Goal: Transaction & Acquisition: Purchase product/service

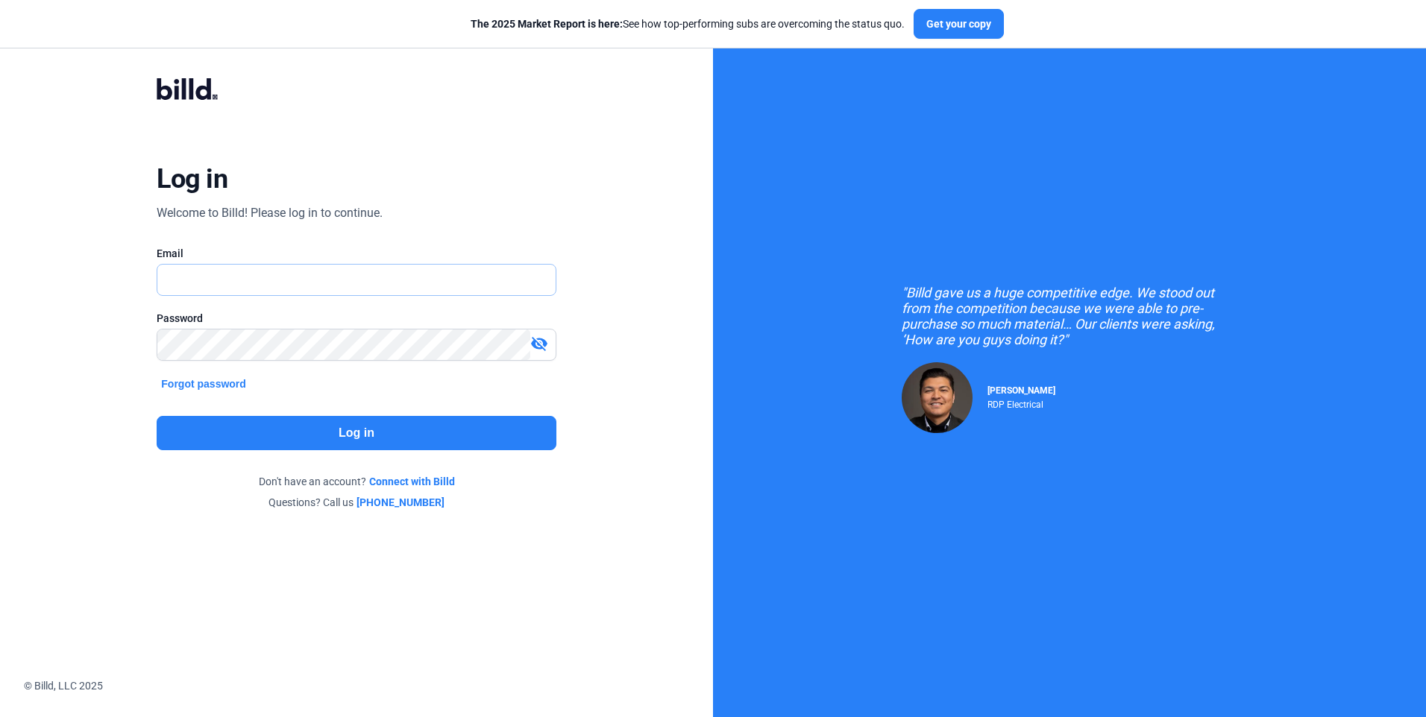
type input "[EMAIL_ADDRESS][DOMAIN_NAME]"
click at [340, 433] on button "Log in" at bounding box center [356, 433] width 399 height 34
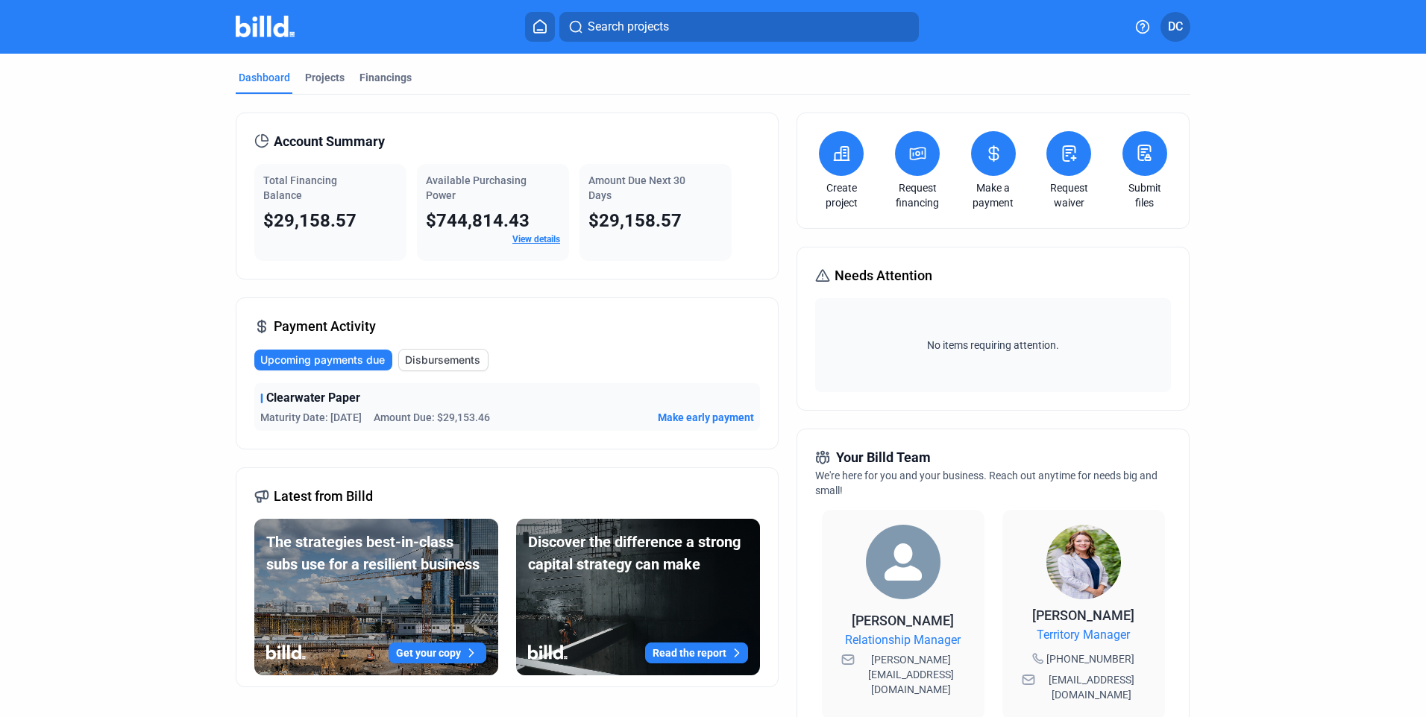
click at [330, 359] on span "Upcoming payments due" at bounding box center [322, 360] width 125 height 15
click at [325, 362] on span "Upcoming payments due" at bounding box center [322, 360] width 125 height 15
click at [701, 415] on span "Make early payment" at bounding box center [706, 417] width 96 height 15
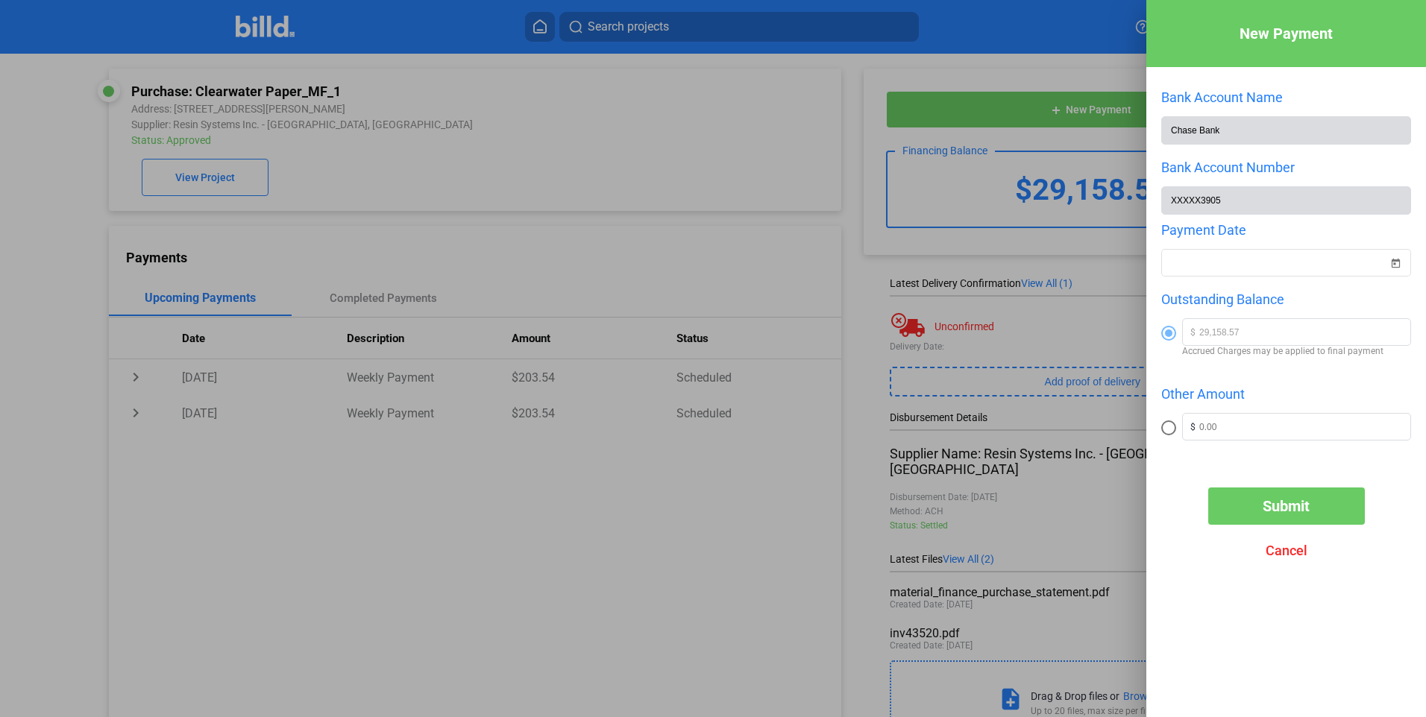
click at [529, 157] on div at bounding box center [713, 358] width 1426 height 717
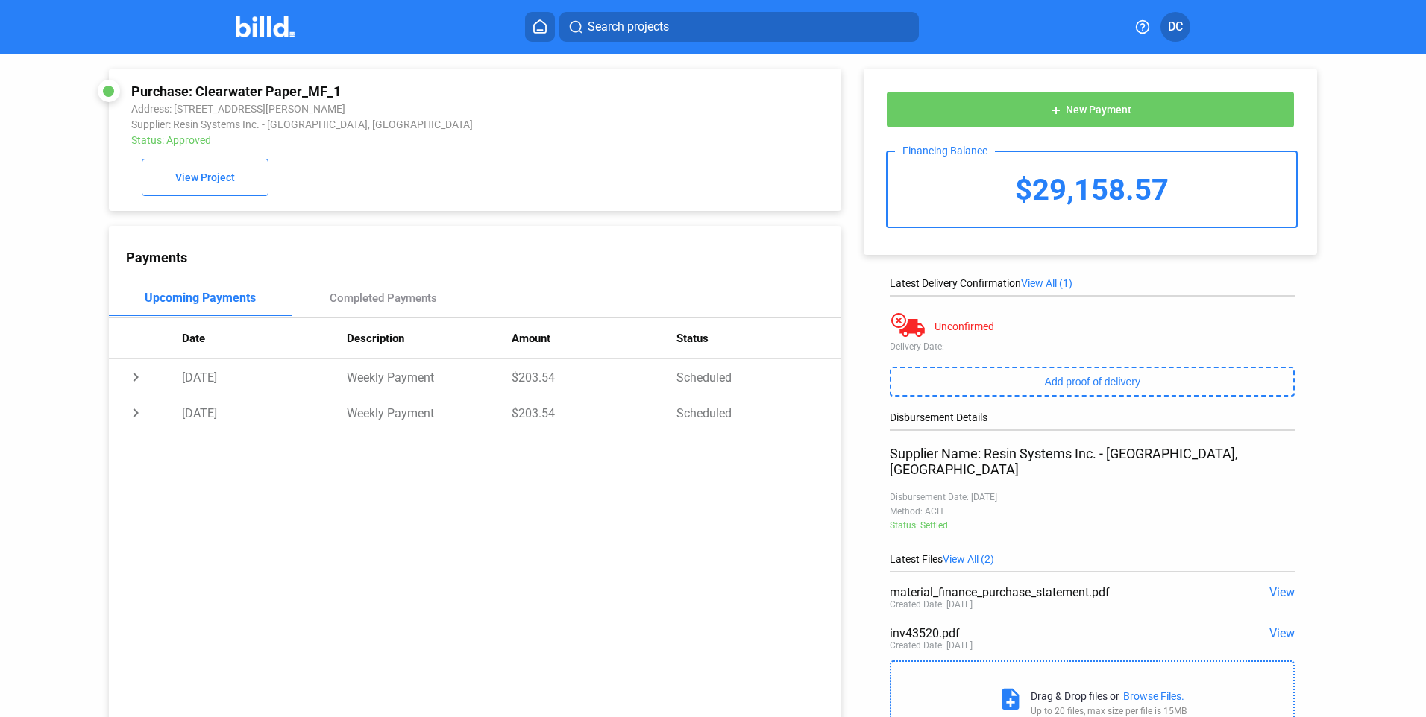
click at [1044, 283] on span "View All (1)" at bounding box center [1046, 283] width 51 height 12
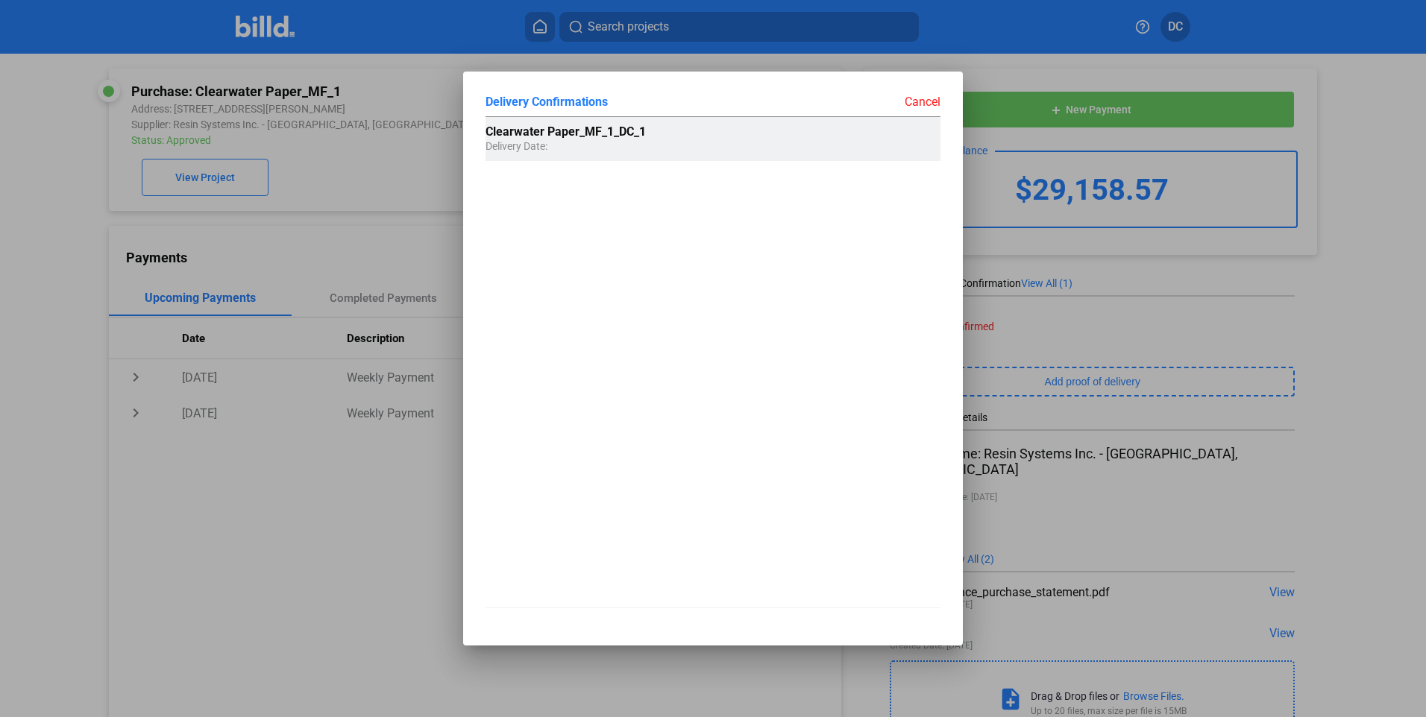
click at [523, 145] on span "Delivery Date:" at bounding box center [516, 138] width 62 height 27
click at [530, 139] on span "Delivery Date:" at bounding box center [516, 138] width 62 height 27
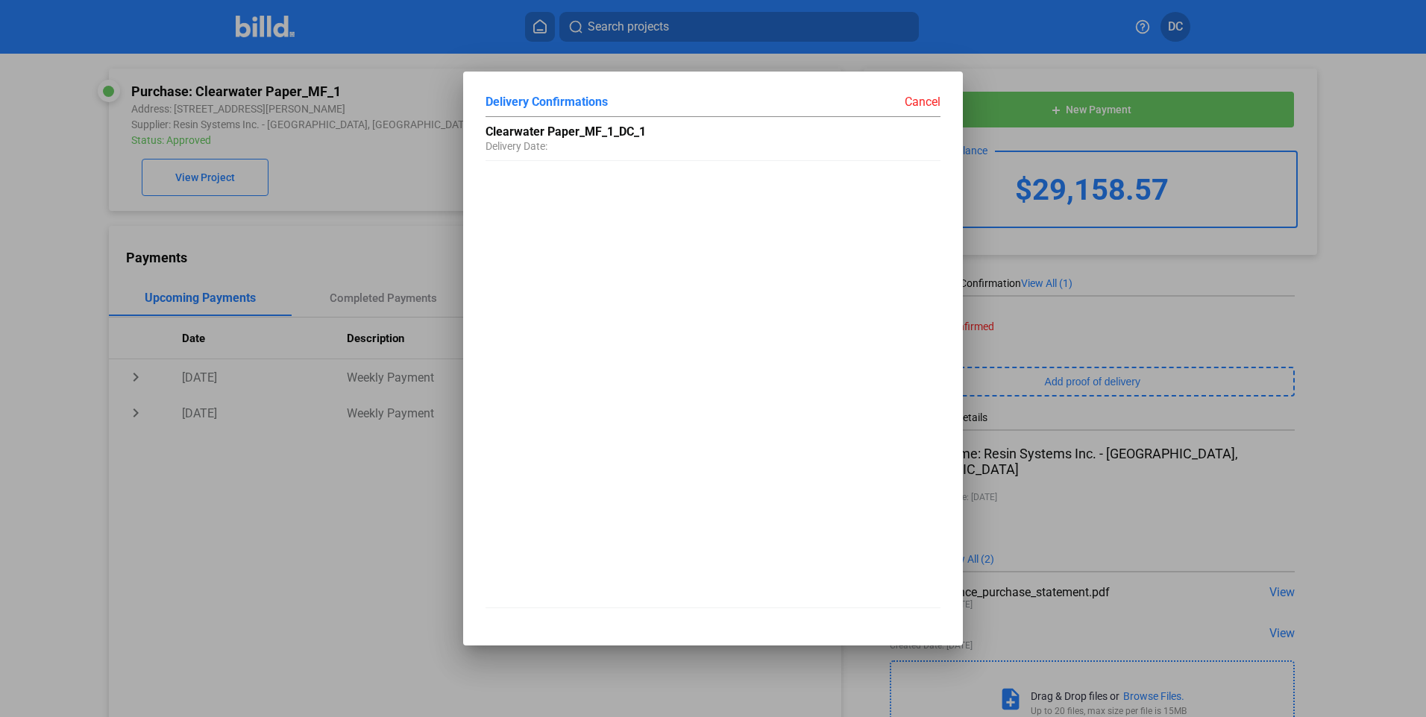
click at [922, 101] on div "Cancel" at bounding box center [826, 101] width 227 height 15
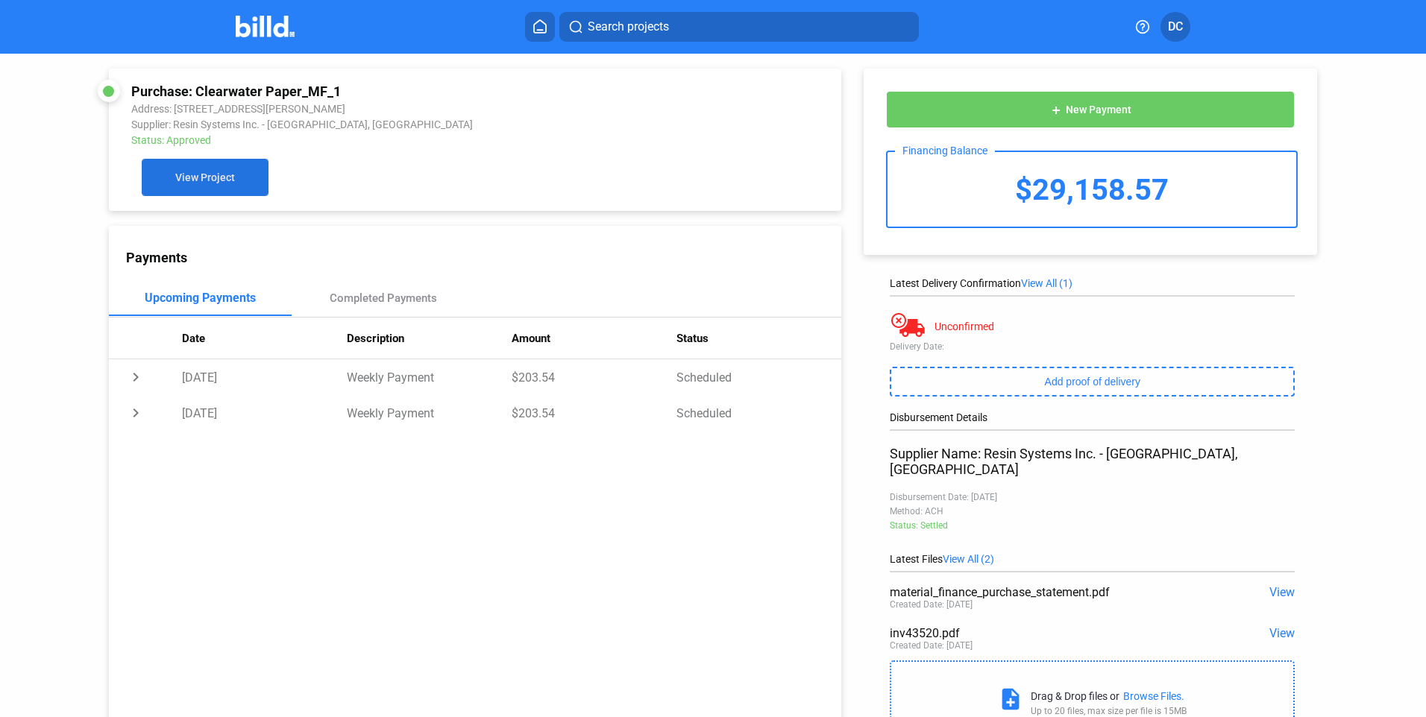
click at [214, 180] on span "View Project" at bounding box center [205, 178] width 60 height 12
